Goal: Information Seeking & Learning: Check status

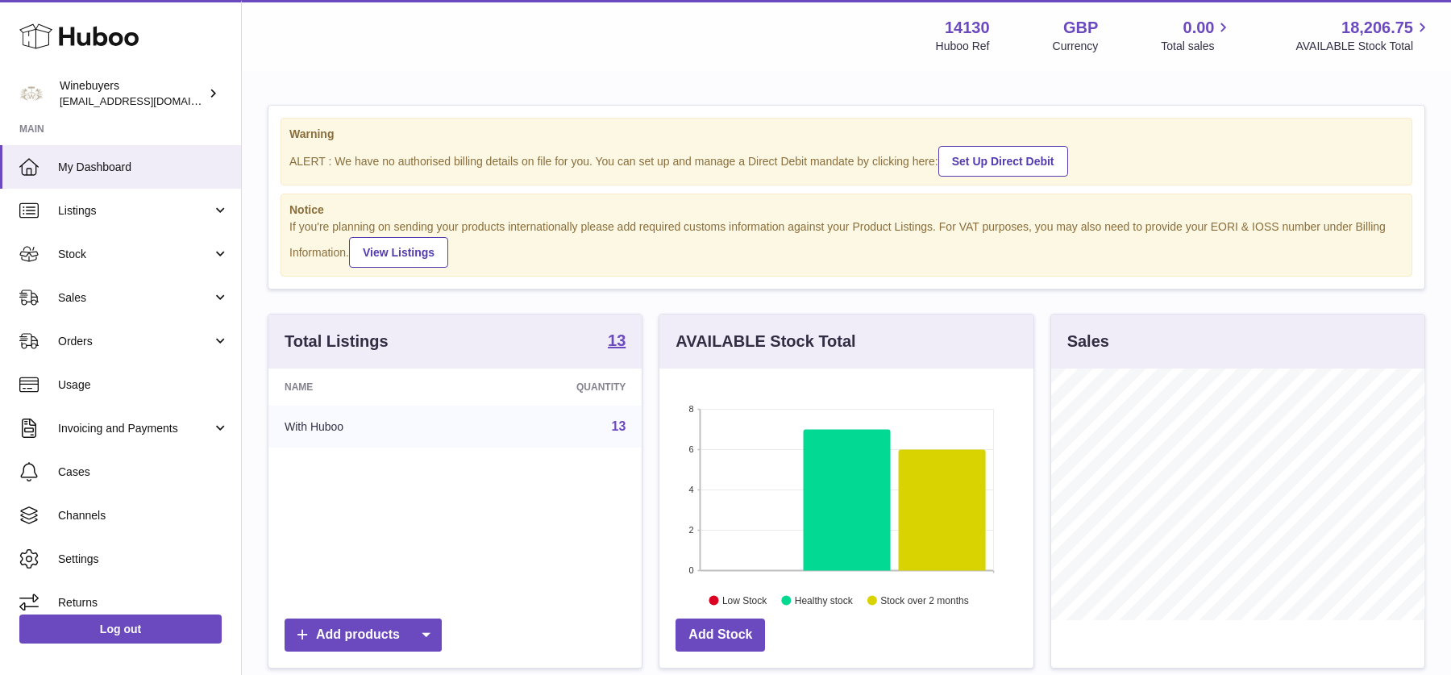
scroll to position [251, 373]
click at [115, 280] on link "Sales" at bounding box center [120, 298] width 241 height 44
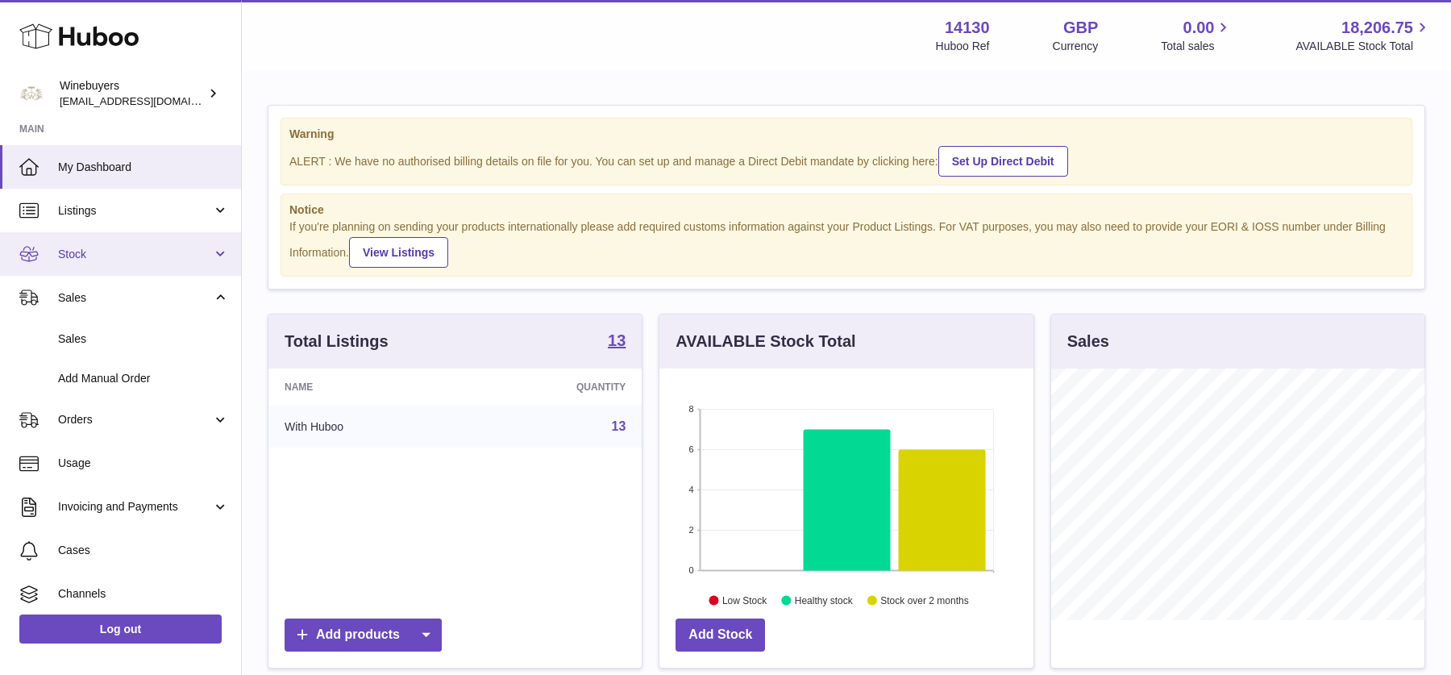
click at [109, 254] on span "Stock" at bounding box center [135, 254] width 154 height 15
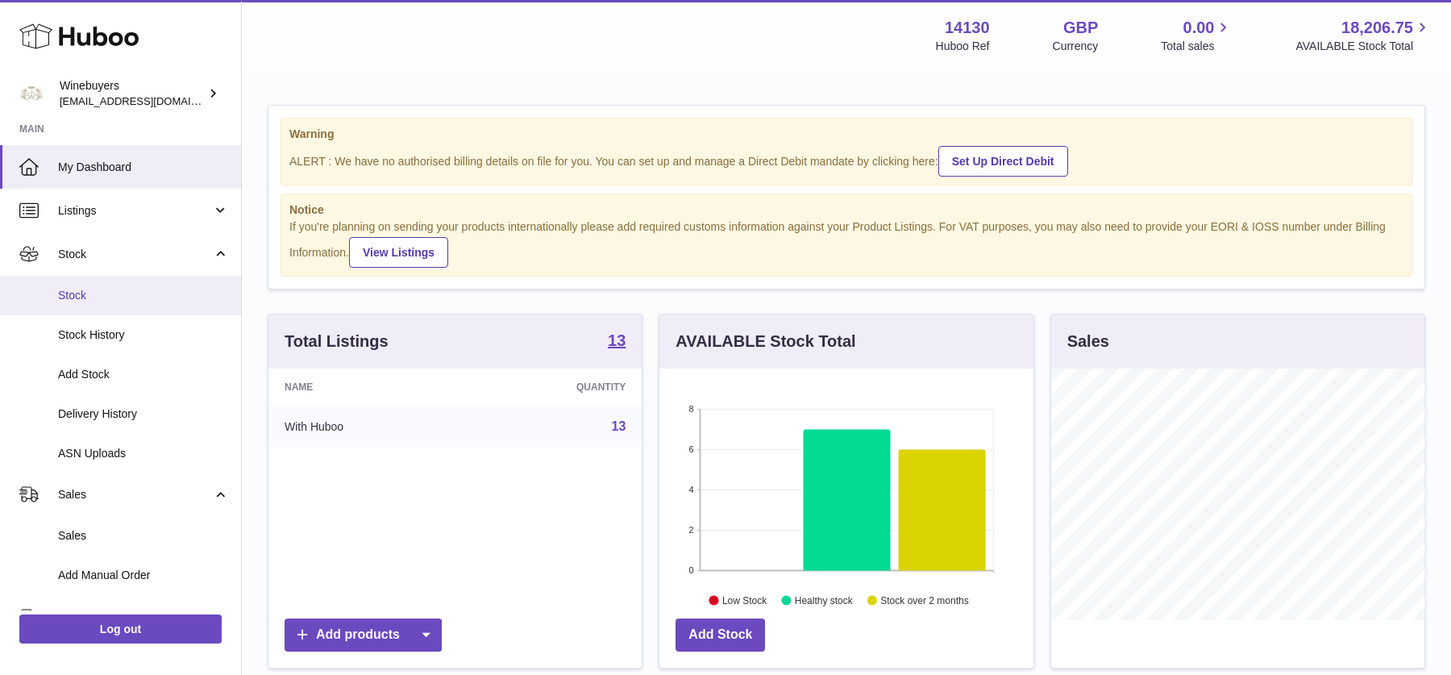
click at [99, 300] on span "Stock" at bounding box center [143, 295] width 171 height 15
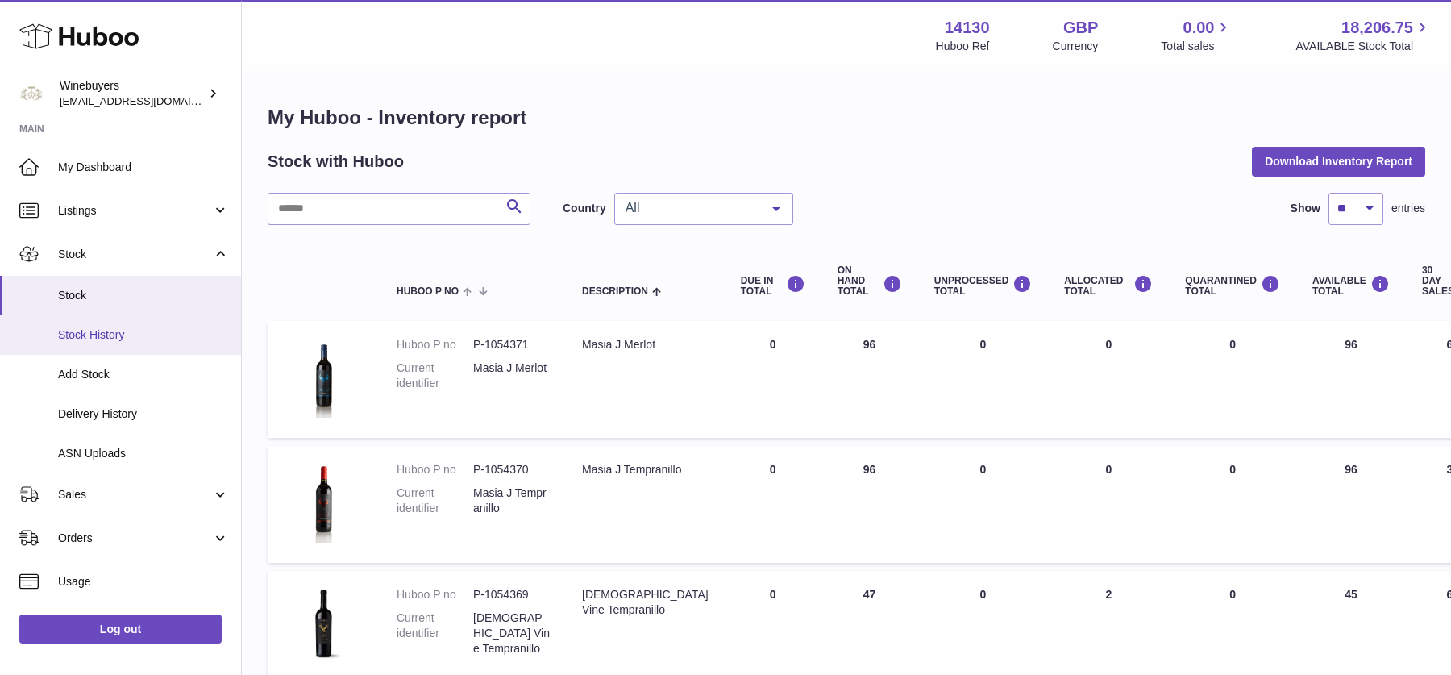
click at [120, 336] on span "Stock History" at bounding box center [143, 334] width 171 height 15
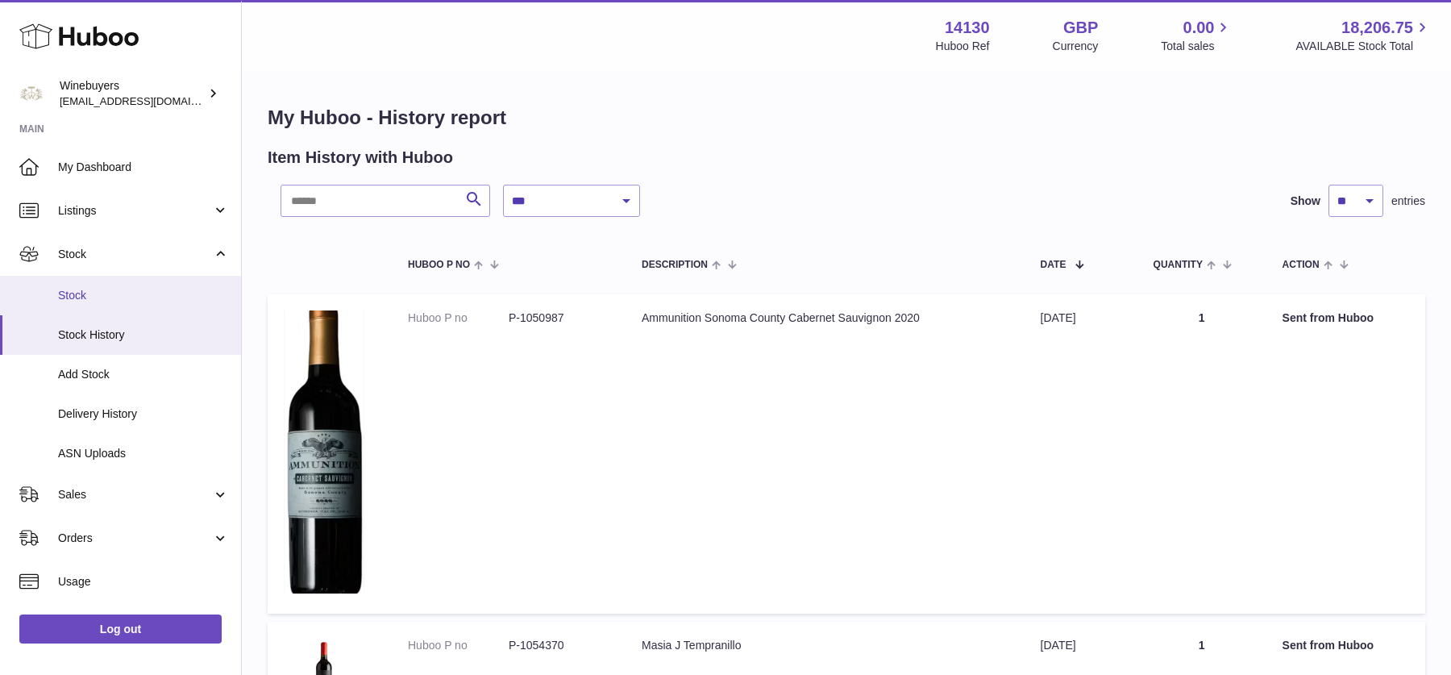
click at [110, 279] on link "Stock" at bounding box center [120, 295] width 241 height 39
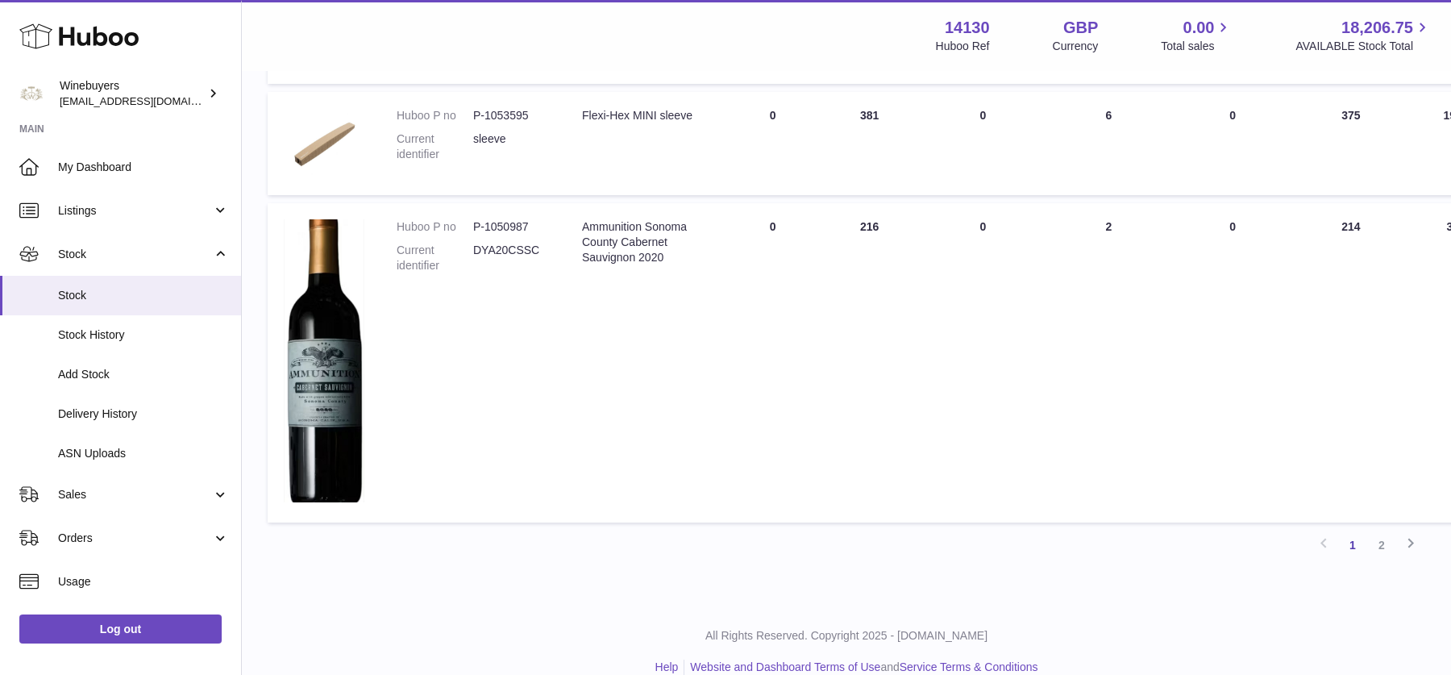
scroll to position [1206, 0]
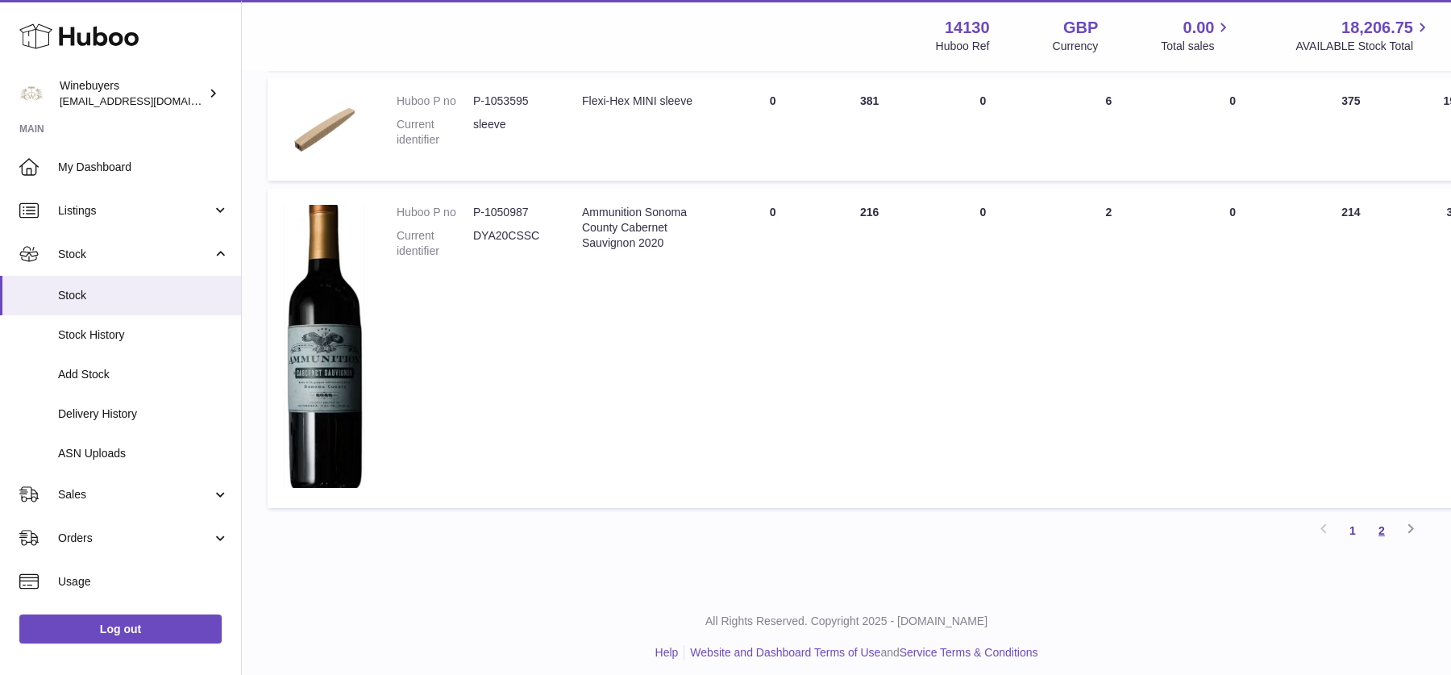
click at [1383, 526] on link "2" at bounding box center [1381, 530] width 29 height 29
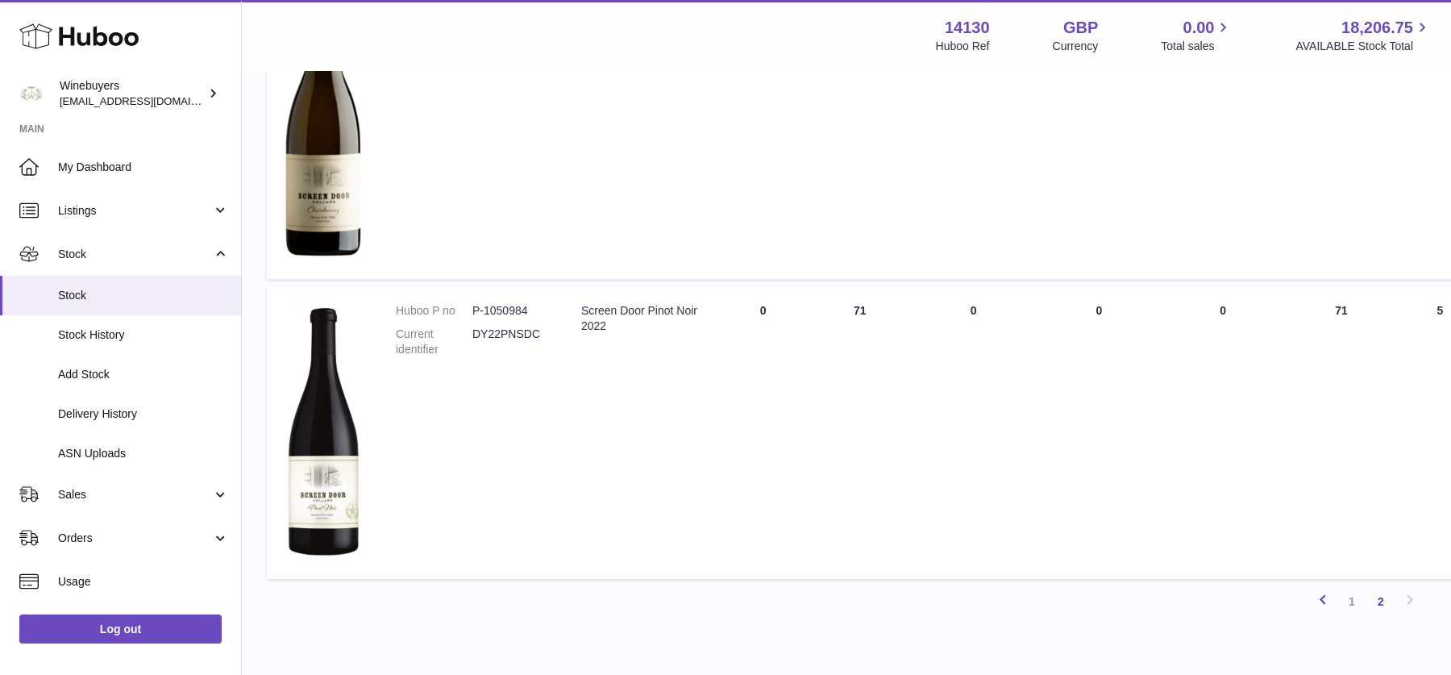
scroll to position [500, 1]
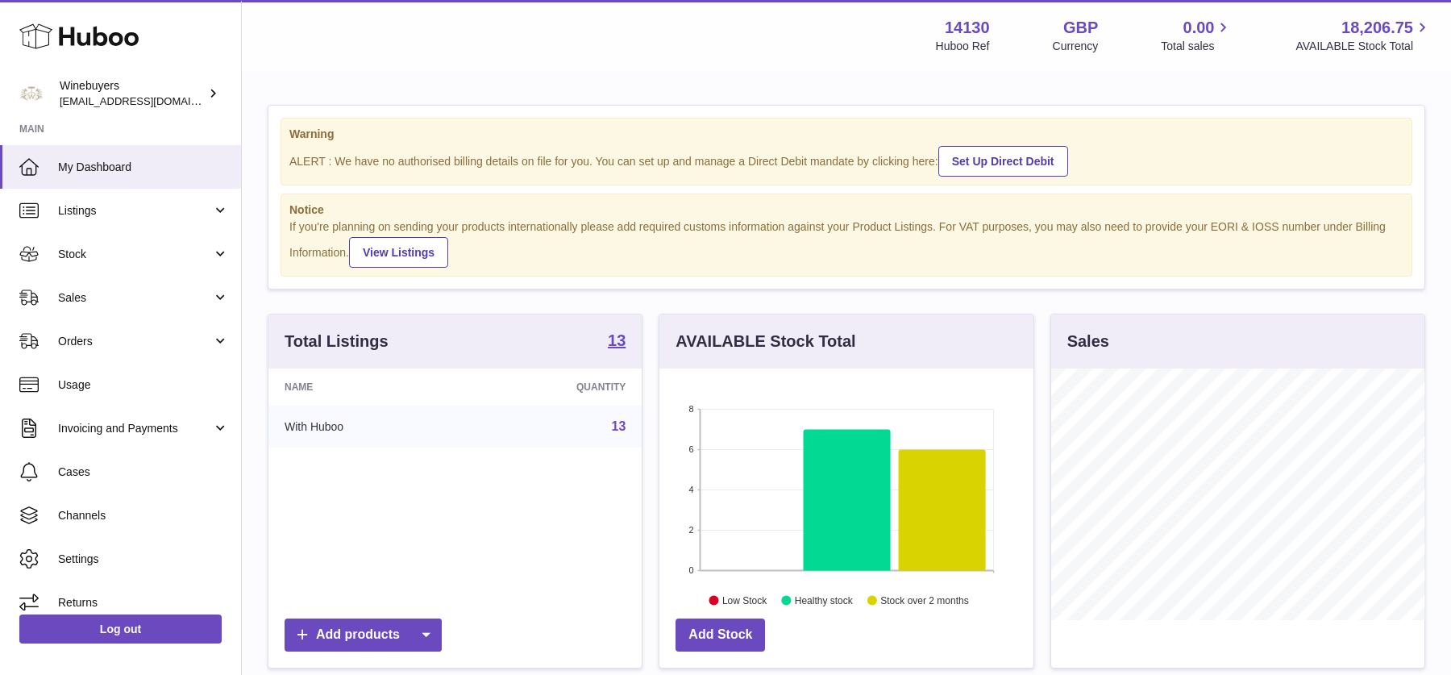
scroll to position [251, 373]
click at [120, 253] on span "Stock" at bounding box center [135, 254] width 154 height 15
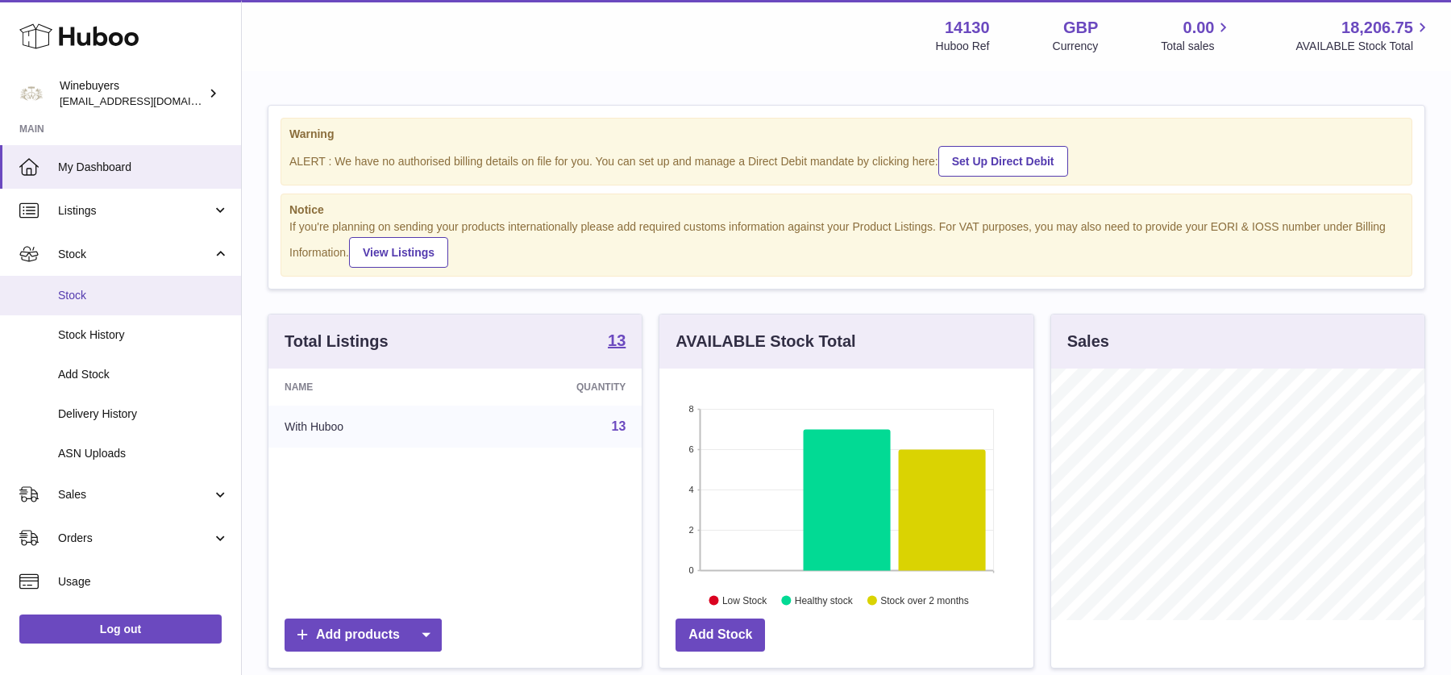
click at [126, 290] on span "Stock" at bounding box center [143, 295] width 171 height 15
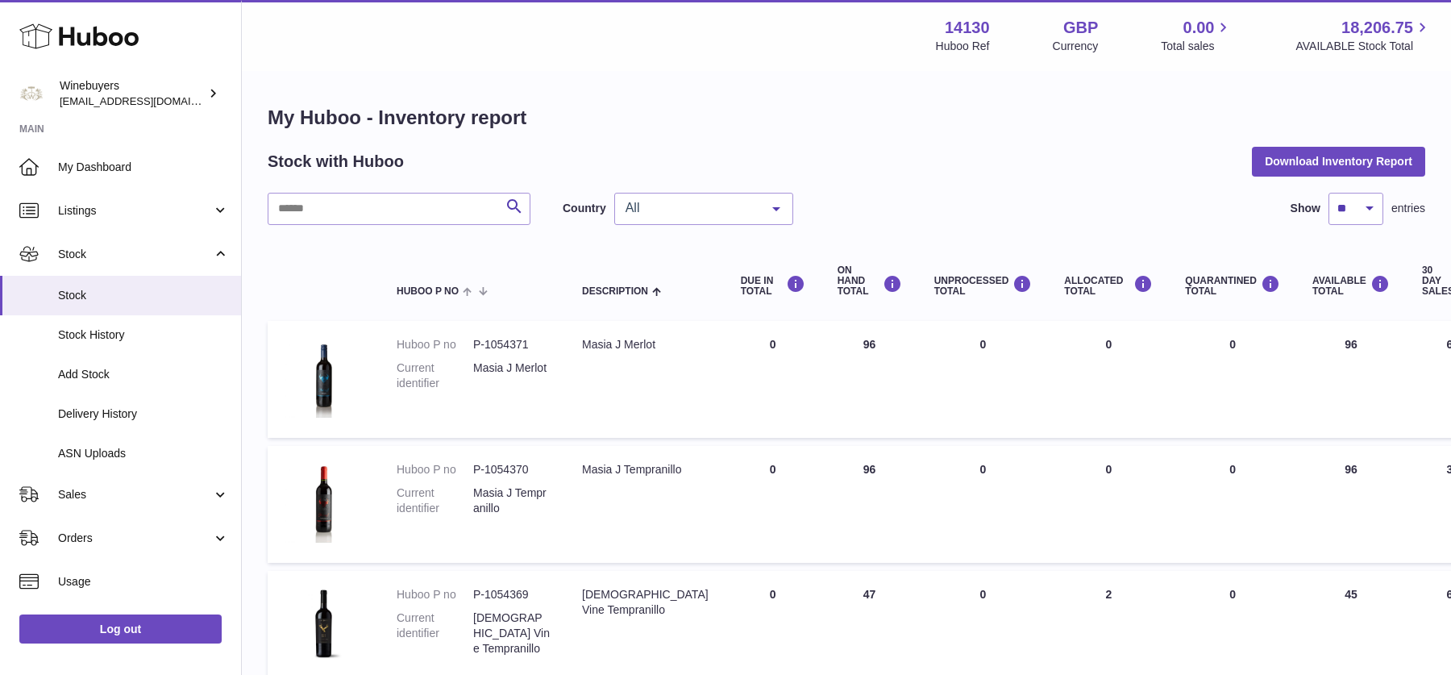
scroll to position [1216, 0]
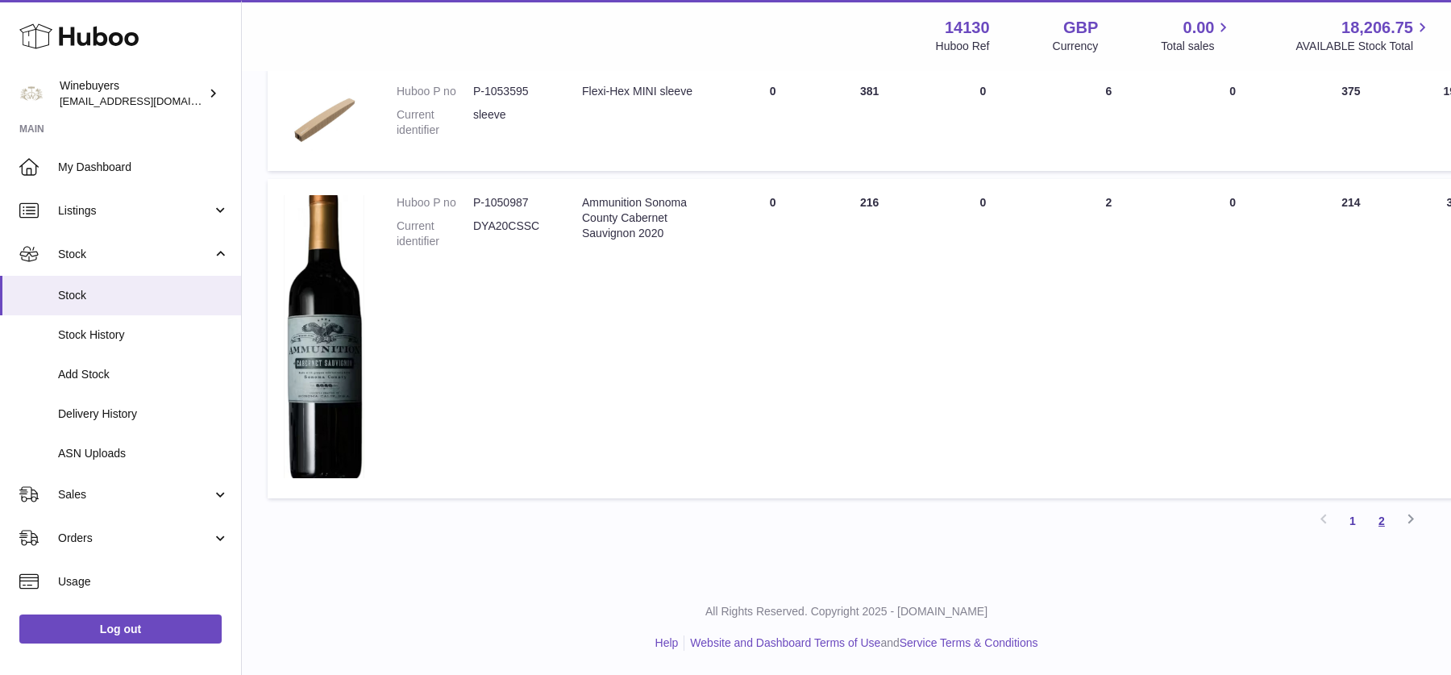
click at [1378, 523] on link "2" at bounding box center [1381, 520] width 29 height 29
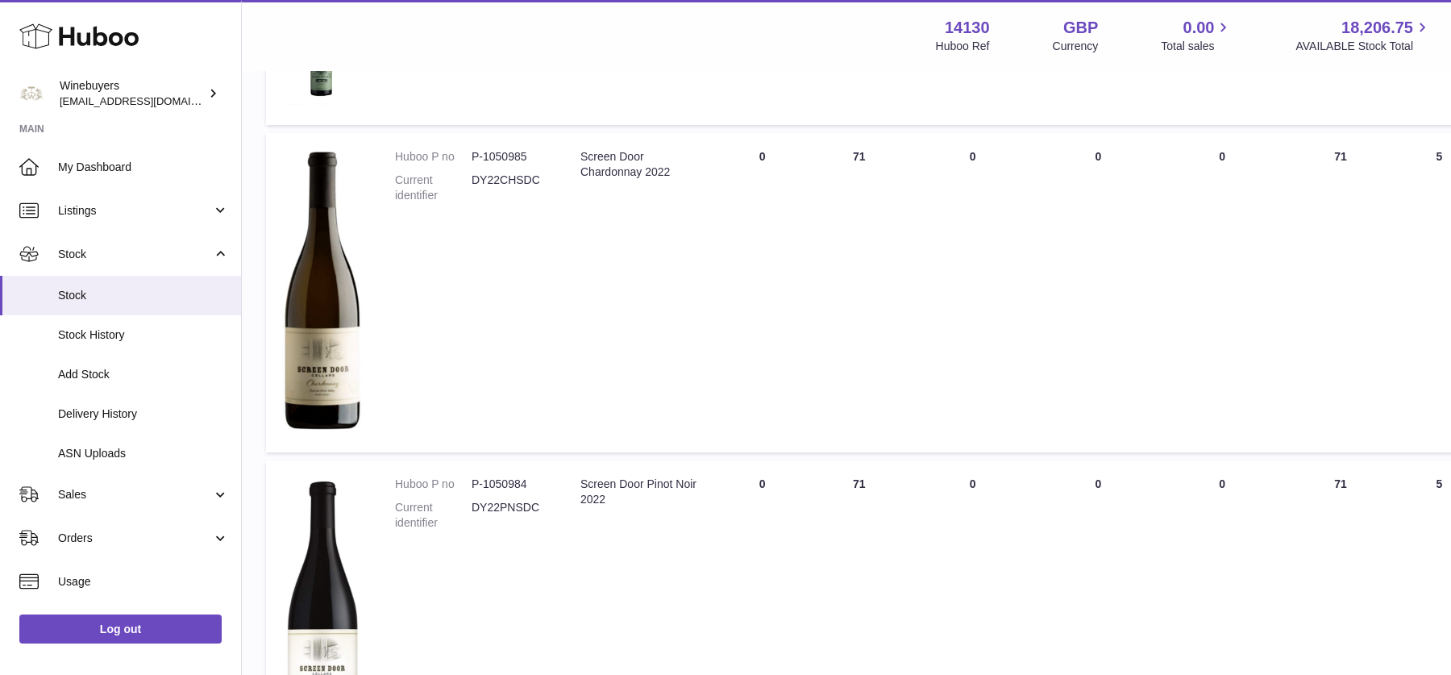
scroll to position [577, 2]
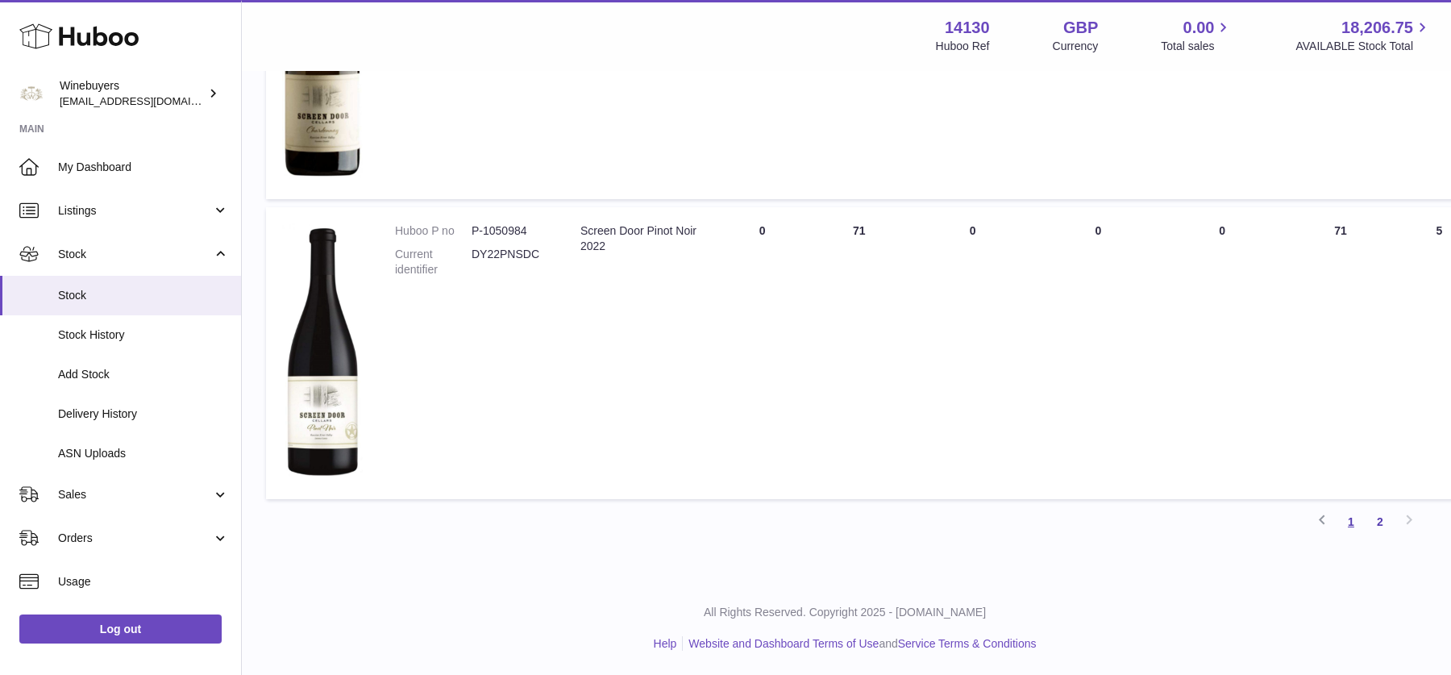
click at [1353, 521] on link "1" at bounding box center [1350, 521] width 29 height 29
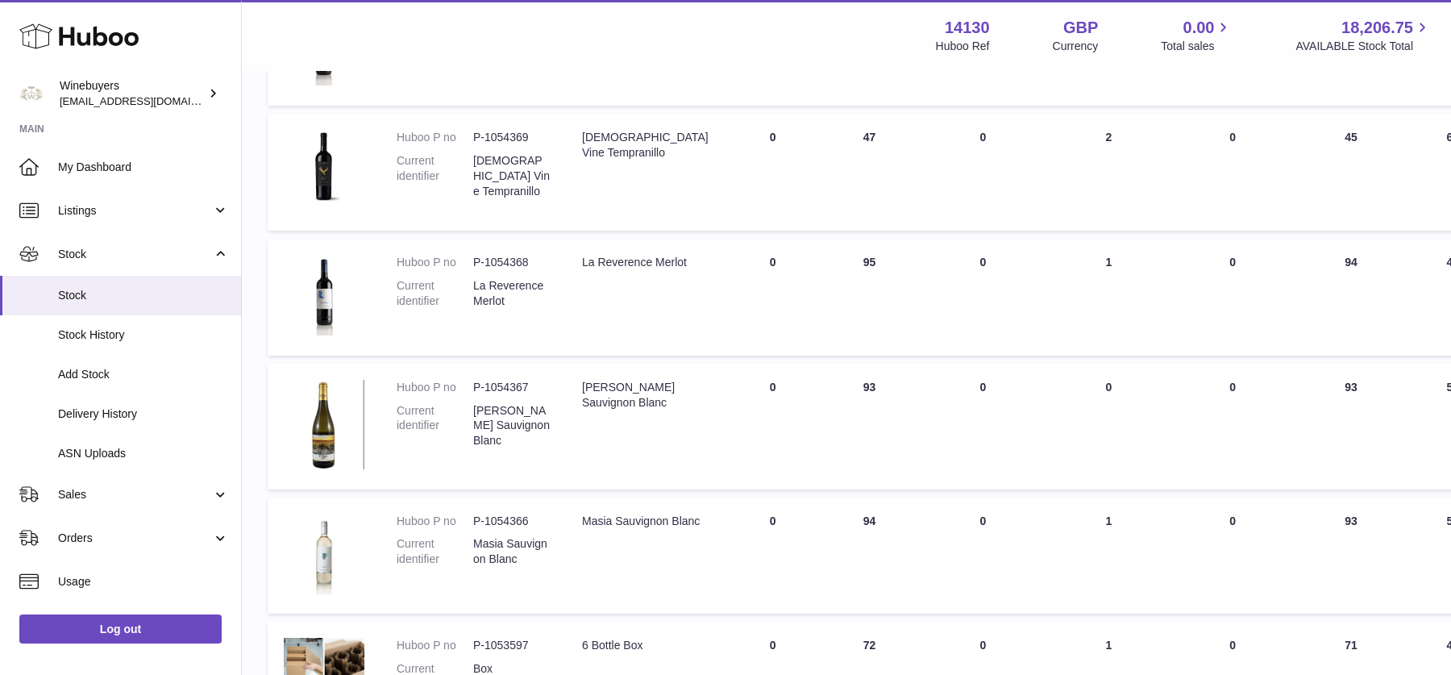
scroll to position [1216, 0]
